Goal: Information Seeking & Learning: Learn about a topic

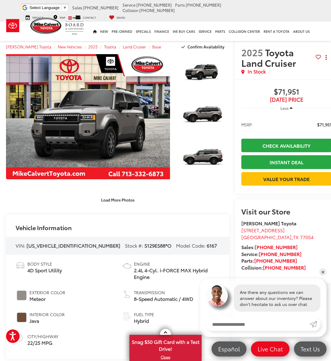
click at [108, 129] on link "Expand Photo 0" at bounding box center [88, 116] width 164 height 125
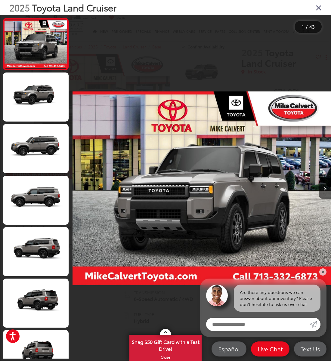
click at [321, 190] on icon "Next image" at bounding box center [324, 188] width 3 height 4
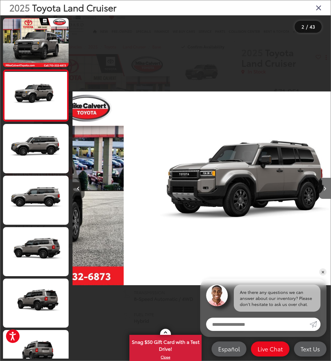
scroll to position [0, 258]
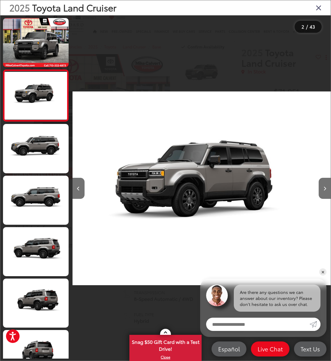
click at [321, 188] on icon "Next image" at bounding box center [324, 188] width 3 height 4
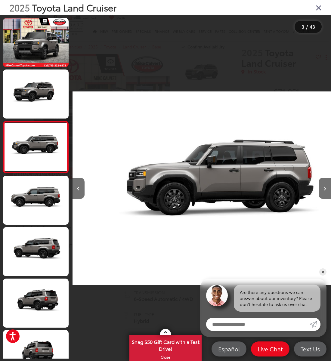
scroll to position [0, 516]
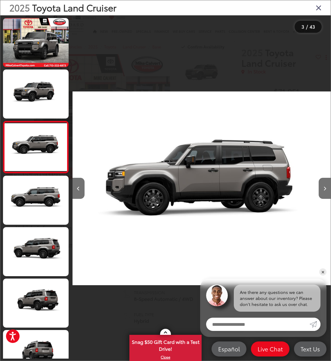
click at [321, 192] on button "Next image" at bounding box center [324, 188] width 12 height 21
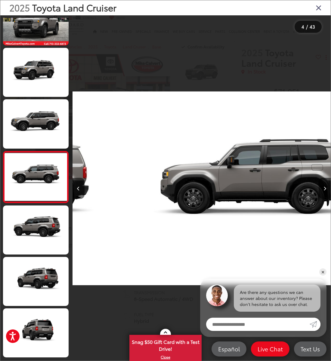
scroll to position [28, 0]
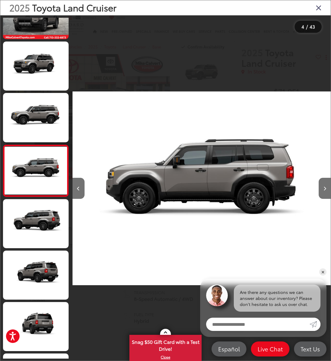
click at [321, 190] on icon "Next image" at bounding box center [324, 188] width 3 height 4
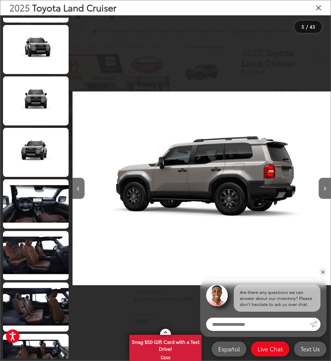
scroll to position [768, 0]
click at [29, 214] on link at bounding box center [36, 203] width 66 height 49
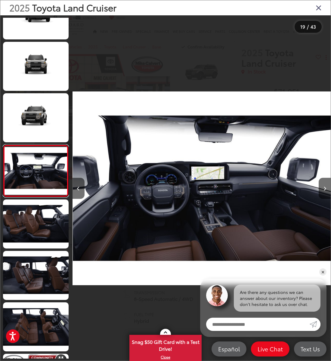
scroll to position [0, 4643]
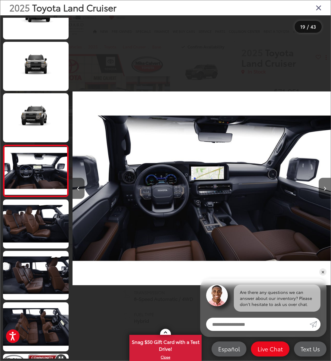
click at [320, 197] on button "Next image" at bounding box center [324, 188] width 12 height 21
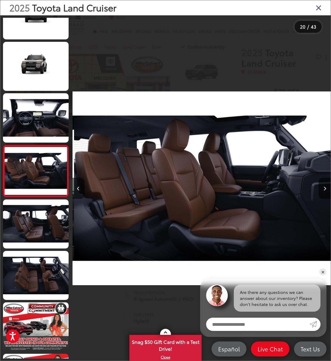
scroll to position [851, 0]
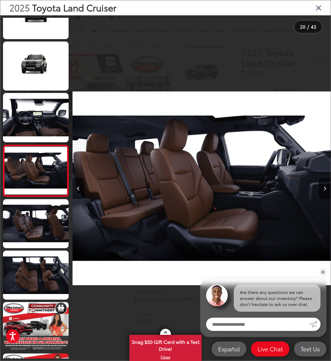
click at [321, 194] on button "Next image" at bounding box center [324, 188] width 12 height 21
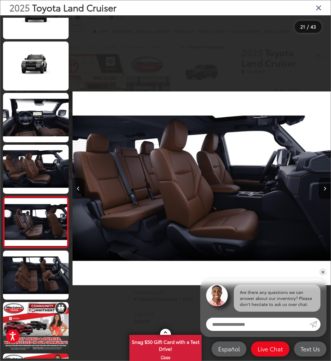
scroll to position [0, 0]
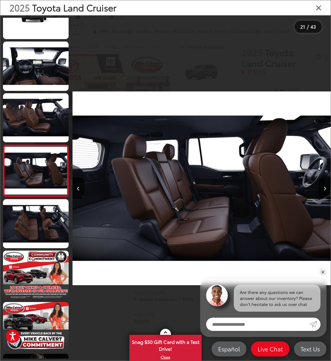
click at [321, 195] on button "Next image" at bounding box center [324, 188] width 12 height 21
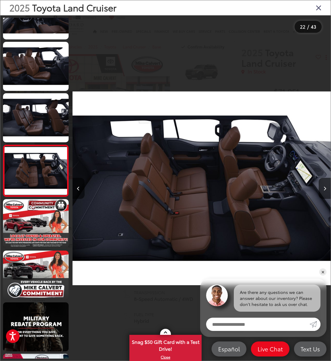
click at [321, 188] on button "Next image" at bounding box center [324, 188] width 12 height 21
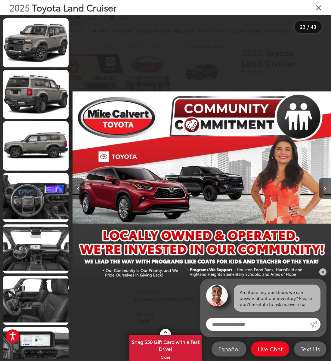
click at [47, 199] on link at bounding box center [36, 197] width 66 height 49
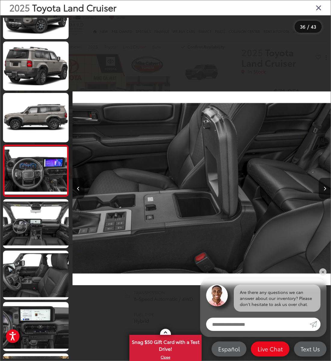
click at [320, 8] on icon "Close gallery" at bounding box center [318, 8] width 6 height 8
